Goal: Task Accomplishment & Management: Use online tool/utility

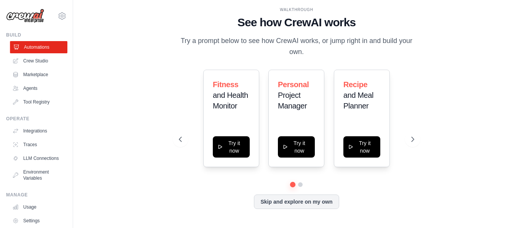
click at [37, 49] on link "Automations" at bounding box center [38, 47] width 57 height 12
click at [37, 58] on link "Crew Studio" at bounding box center [38, 61] width 57 height 12
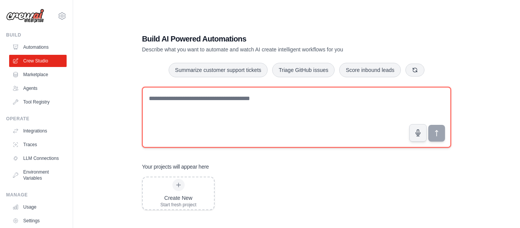
click at [171, 102] on textarea at bounding box center [296, 117] width 309 height 61
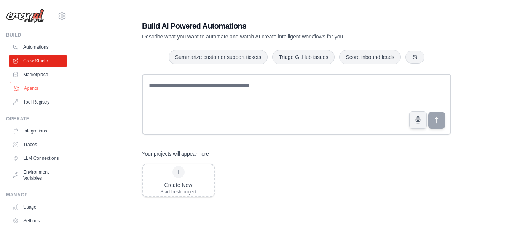
click at [40, 89] on link "Agents" at bounding box center [38, 88] width 57 height 12
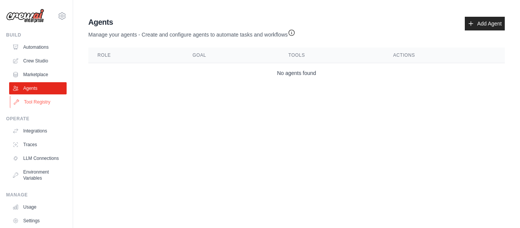
click at [38, 102] on link "Tool Registry" at bounding box center [38, 102] width 57 height 12
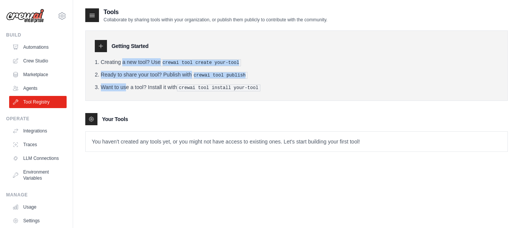
drag, startPoint x: 100, startPoint y: 63, endPoint x: 107, endPoint y: 86, distance: 23.8
click at [107, 86] on ol "Creating a new tool? Use crewai tool create your-tool Ready to share your tool?…" at bounding box center [297, 74] width 404 height 33
click at [118, 69] on ol "Creating a new tool? Use crewai tool create your-tool Ready to share your tool?…" at bounding box center [297, 74] width 404 height 33
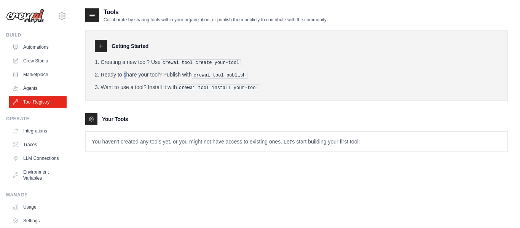
drag, startPoint x: 103, startPoint y: 66, endPoint x: 102, endPoint y: 74, distance: 7.7
click at [102, 74] on ol "Creating a new tool? Use crewai tool create your-tool Ready to share your tool?…" at bounding box center [297, 74] width 404 height 33
click at [46, 81] on ul "Automations Crew Studio Marketplace Agents Tool Registry" at bounding box center [37, 74] width 57 height 67
click at [46, 80] on link "Marketplace" at bounding box center [38, 75] width 57 height 12
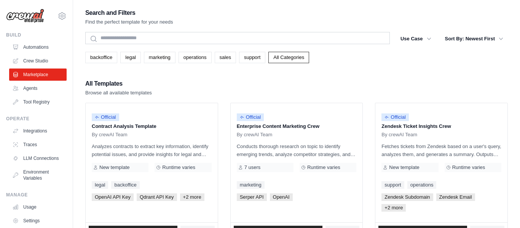
click at [107, 46] on div "backoffice legal marketing operations sales support All Categories" at bounding box center [296, 55] width 423 height 18
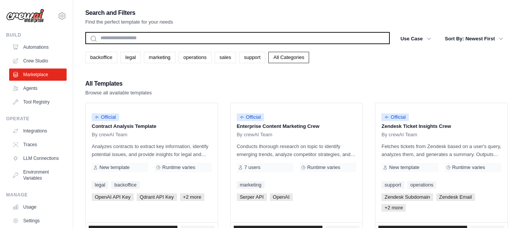
click at [110, 44] on input "text" at bounding box center [237, 38] width 305 height 12
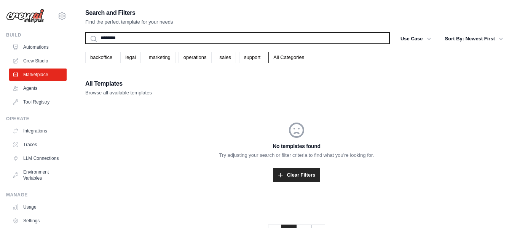
type input "********"
click at [85, 44] on button "Search" at bounding box center [85, 44] width 0 height 0
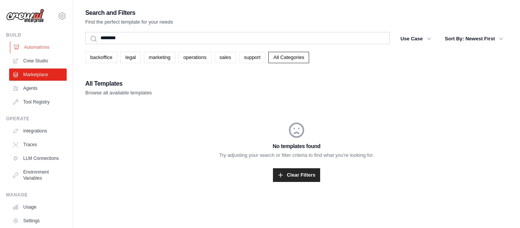
click at [56, 45] on link "Automations" at bounding box center [38, 47] width 57 height 12
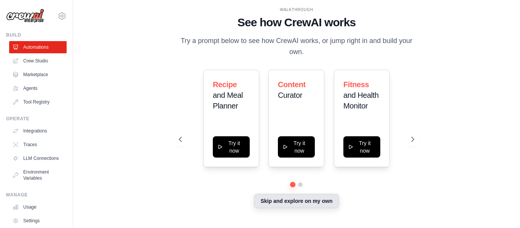
click at [333, 205] on button "Skip and explore on my own" at bounding box center [296, 201] width 85 height 14
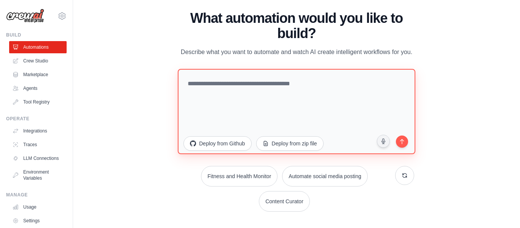
click at [279, 90] on textarea at bounding box center [297, 111] width 238 height 85
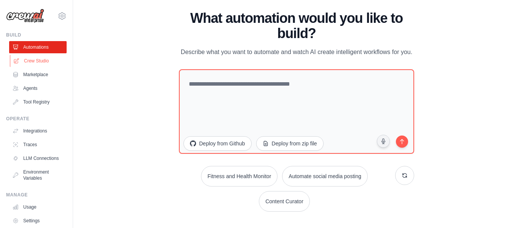
click at [26, 57] on link "Crew Studio" at bounding box center [38, 61] width 57 height 12
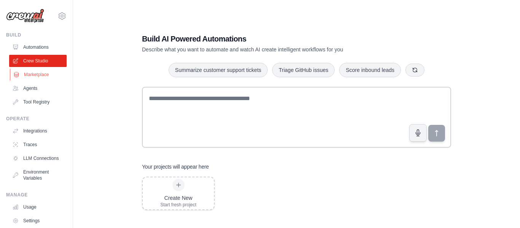
click at [31, 80] on link "Marketplace" at bounding box center [38, 75] width 57 height 12
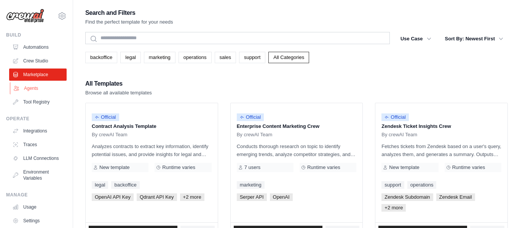
click at [31, 88] on link "Agents" at bounding box center [38, 88] width 57 height 12
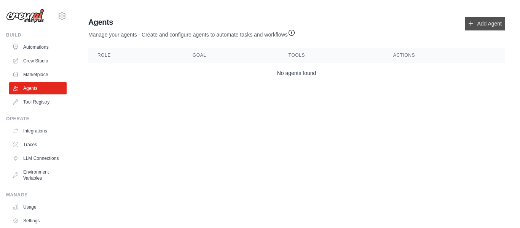
click at [475, 26] on link "Add Agent" at bounding box center [485, 24] width 40 height 14
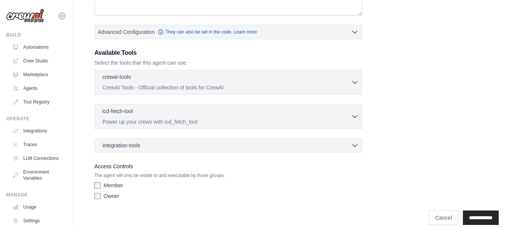
scroll to position [177, 0]
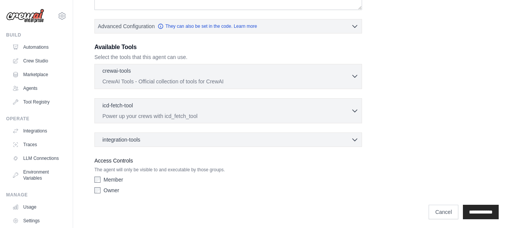
click at [191, 78] on p "CrewAI Tools - Official collection of tools for CrewAI" at bounding box center [226, 82] width 249 height 8
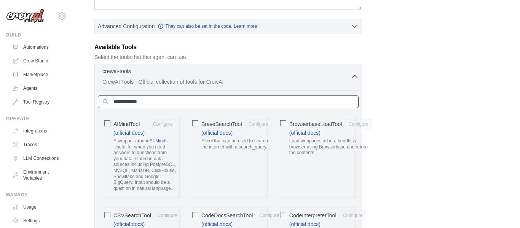
click at [183, 105] on input "text" at bounding box center [228, 101] width 261 height 13
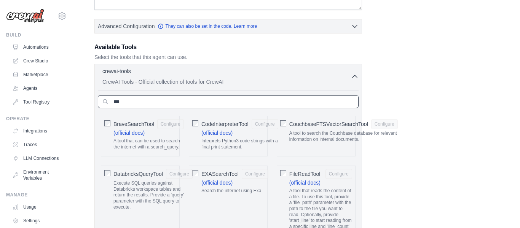
type input "****"
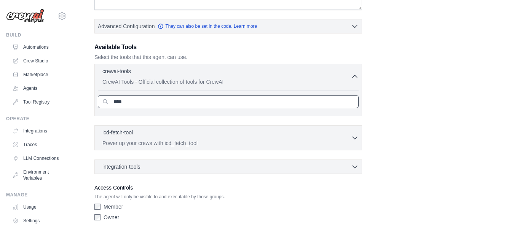
type input "***"
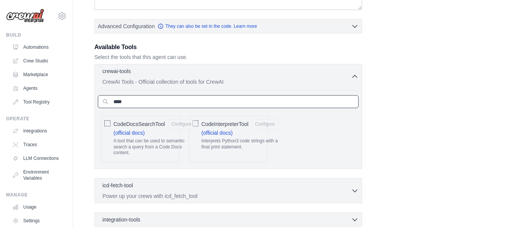
type input "****"
click at [199, 127] on div "CodeInterpreterTool Configure (official docs) Interprets Python3 code strings w…" at bounding box center [228, 139] width 79 height 47
click at [158, 104] on input "****" at bounding box center [228, 101] width 261 height 13
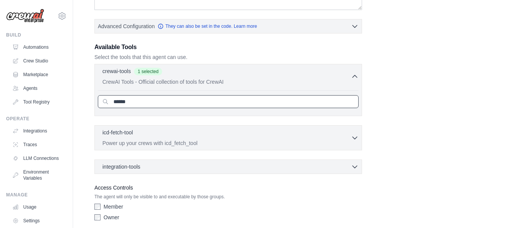
type input "*****"
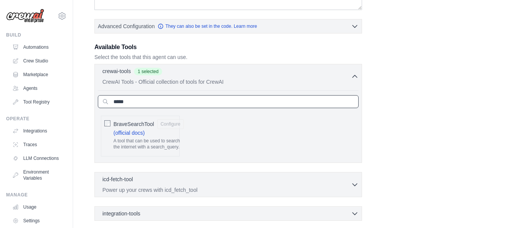
type input "*****"
click at [136, 110] on div "***** AIMindTool (official docs) A wrapper around" at bounding box center [228, 124] width 261 height 69
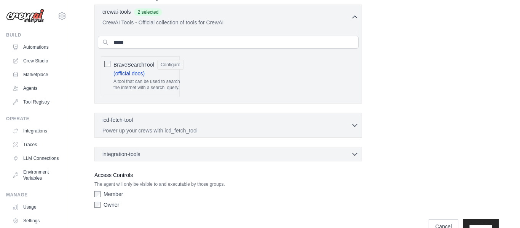
scroll to position [254, 0]
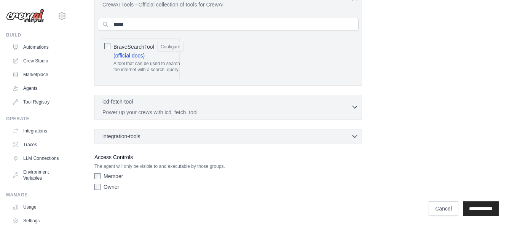
click at [170, 107] on div "icd-fetch-tool 0 selected Power up your crews with icd_fetch_tool" at bounding box center [226, 107] width 249 height 18
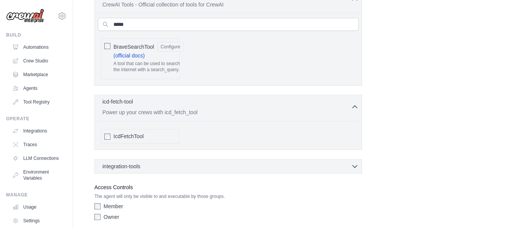
click at [170, 107] on div "icd-fetch-tool 0 selected Power up your crews with icd_fetch_tool" at bounding box center [226, 107] width 249 height 18
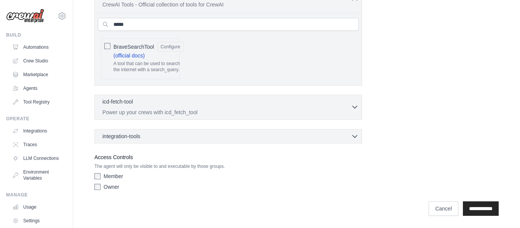
click at [170, 108] on p "Power up your crews with icd_fetch_tool" at bounding box center [226, 112] width 249 height 8
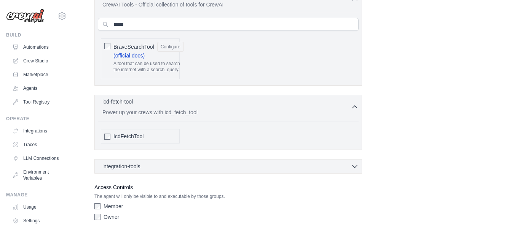
click at [170, 108] on p "Power up your crews with icd_fetch_tool" at bounding box center [226, 112] width 249 height 8
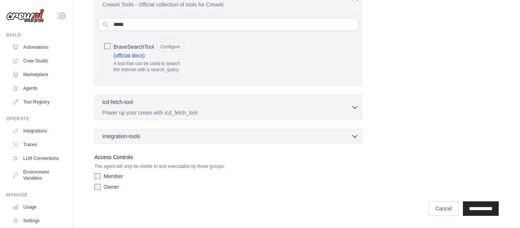
click at [151, 129] on div "integration-tools 0 selected Box Save files to Box Gmail" at bounding box center [228, 136] width 268 height 14
click at [142, 132] on div "integration-tools 0 selected" at bounding box center [122, 136] width 41 height 8
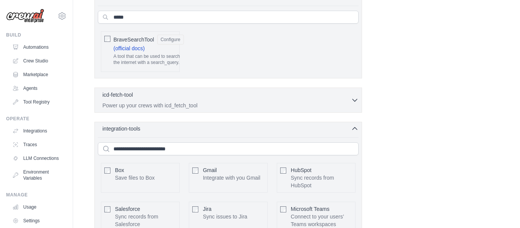
scroll to position [263, 0]
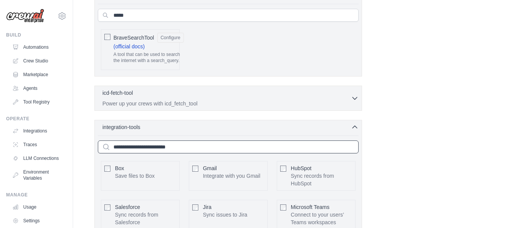
click at [144, 148] on input "text" at bounding box center [228, 146] width 261 height 13
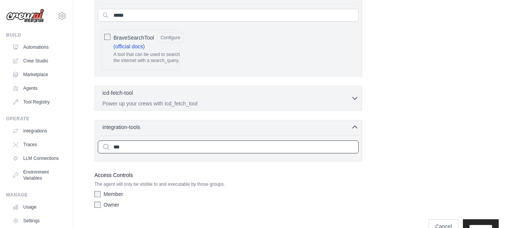
scroll to position [281, 0]
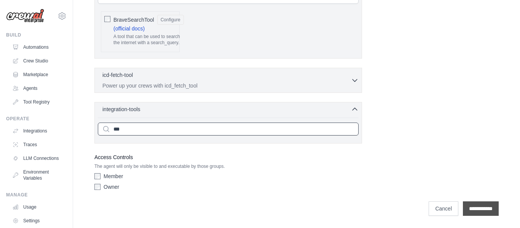
type input "***"
click at [477, 208] on input "**********" at bounding box center [481, 208] width 36 height 14
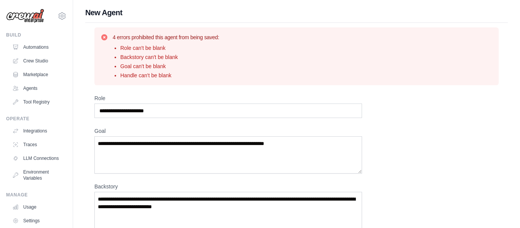
scroll to position [1, 0]
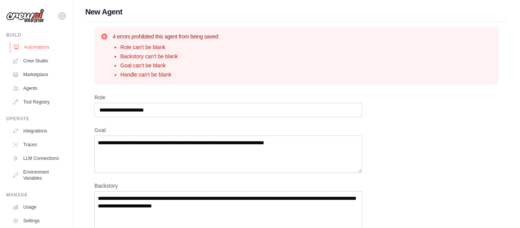
click at [34, 48] on link "Automations" at bounding box center [38, 47] width 57 height 12
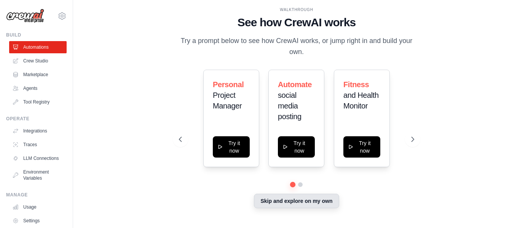
click at [287, 198] on button "Skip and explore on my own" at bounding box center [296, 201] width 85 height 14
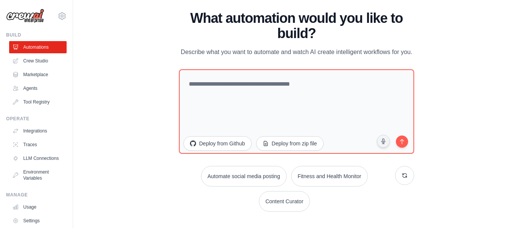
click at [268, 63] on div "What automation would you like to build? Describe what you want to automate and…" at bounding box center [296, 111] width 235 height 201
click at [267, 64] on div "What automation would you like to build? Describe what you want to automate and…" at bounding box center [296, 111] width 235 height 201
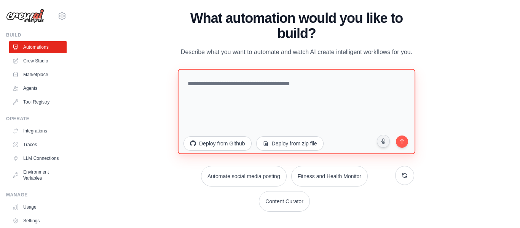
click at [247, 96] on textarea at bounding box center [297, 111] width 238 height 85
type textarea "*"
type textarea "**********"
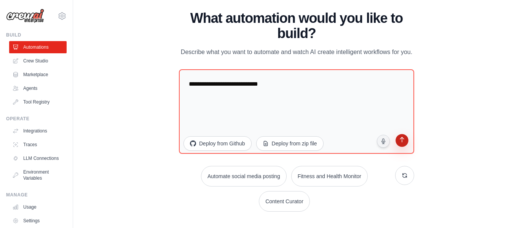
click at [399, 143] on icon "submit" at bounding box center [401, 140] width 7 height 7
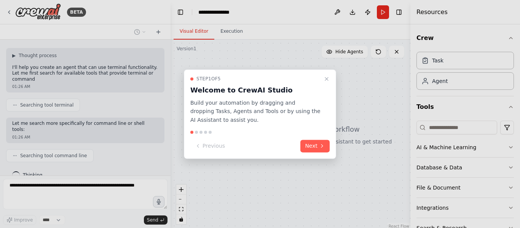
scroll to position [29, 0]
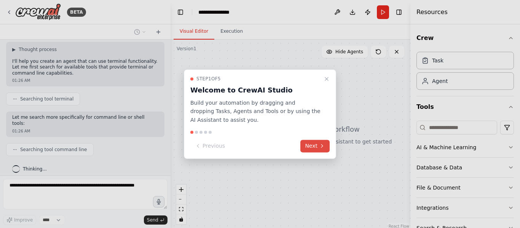
click at [309, 145] on button "Next" at bounding box center [314, 146] width 29 height 13
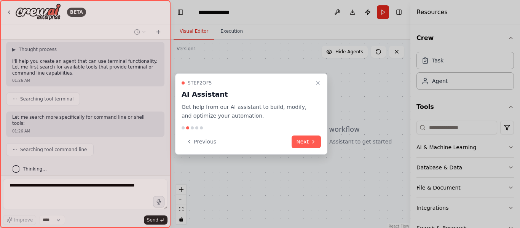
click at [311, 149] on div "Step 2 of 5 AI Assistant Get help from our AI assistant to build, modify, and o…" at bounding box center [251, 113] width 152 height 81
click at [310, 146] on button "Next" at bounding box center [306, 142] width 29 height 13
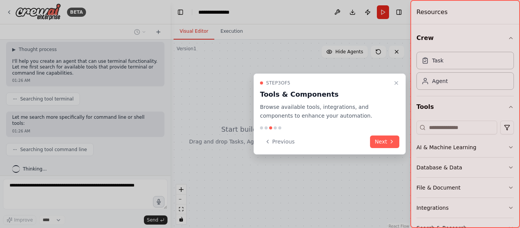
click at [367, 144] on div "Previous Next" at bounding box center [329, 142] width 139 height 13
click at [375, 144] on button "Next" at bounding box center [384, 142] width 29 height 13
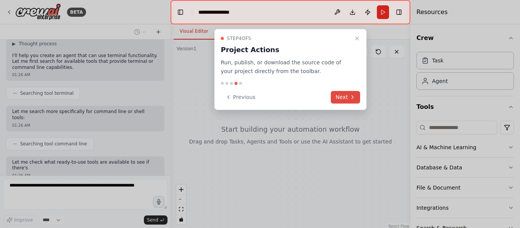
scroll to position [80, 0]
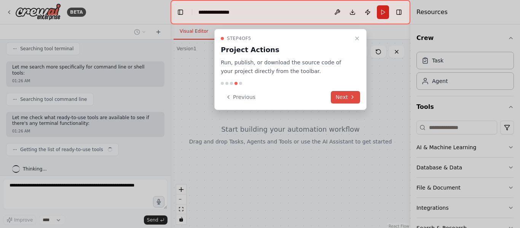
click at [346, 97] on button "Next" at bounding box center [345, 97] width 29 height 13
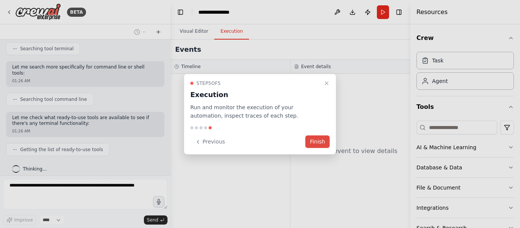
click at [329, 137] on button "Finish" at bounding box center [317, 142] width 24 height 13
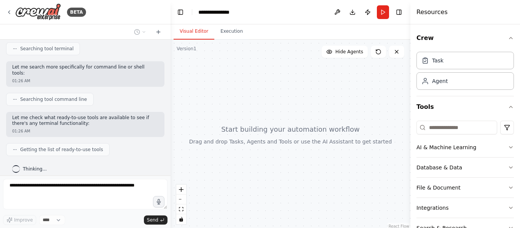
click at [75, 147] on span "Getting the list of ready-to-use tools" at bounding box center [61, 150] width 83 height 6
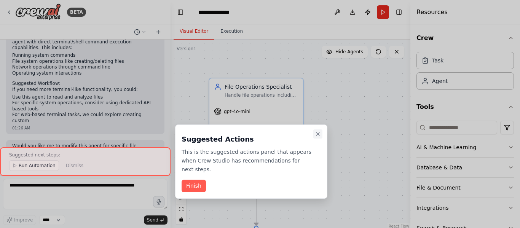
click at [317, 130] on button "Close walkthrough" at bounding box center [317, 133] width 9 height 9
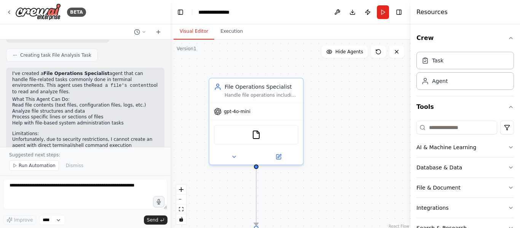
scroll to position [388, 0]
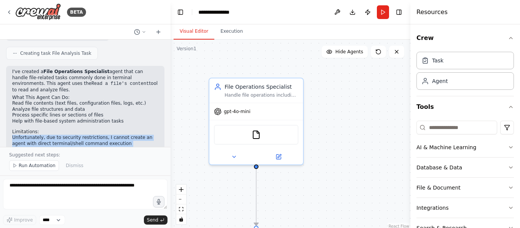
drag, startPoint x: 13, startPoint y: 113, endPoint x: 19, endPoint y: 131, distance: 19.1
click at [19, 131] on div "I've created a File Operations Specialist agent that can handle file-related ta…" at bounding box center [85, 147] width 146 height 156
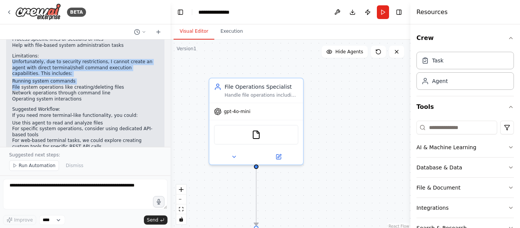
scroll to position [496, 0]
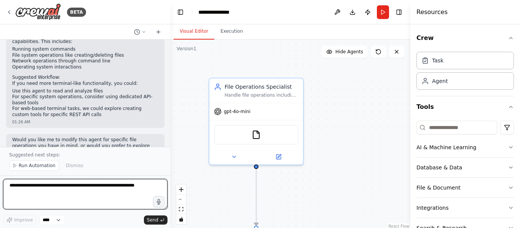
click at [29, 186] on textarea at bounding box center [85, 194] width 164 height 30
type textarea "*"
type textarea "**"
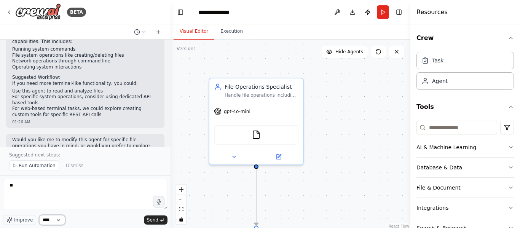
click at [42, 220] on select "****" at bounding box center [52, 220] width 26 height 10
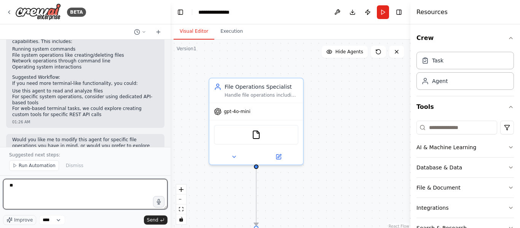
click at [54, 205] on textarea "**" at bounding box center [85, 194] width 164 height 30
